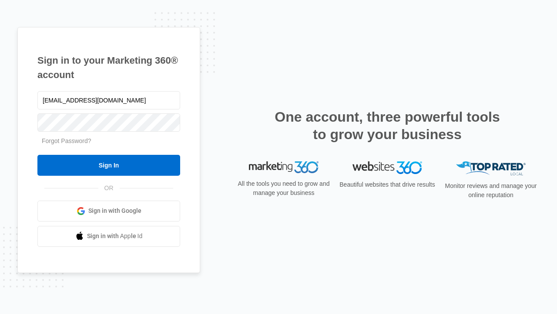
type input "dankie614@gmail.com"
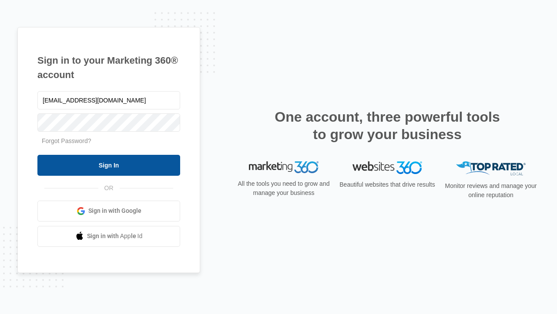
click at [109, 165] on input "Sign In" at bounding box center [108, 165] width 143 height 21
